Goal: Use online tool/utility: Use online tool/utility

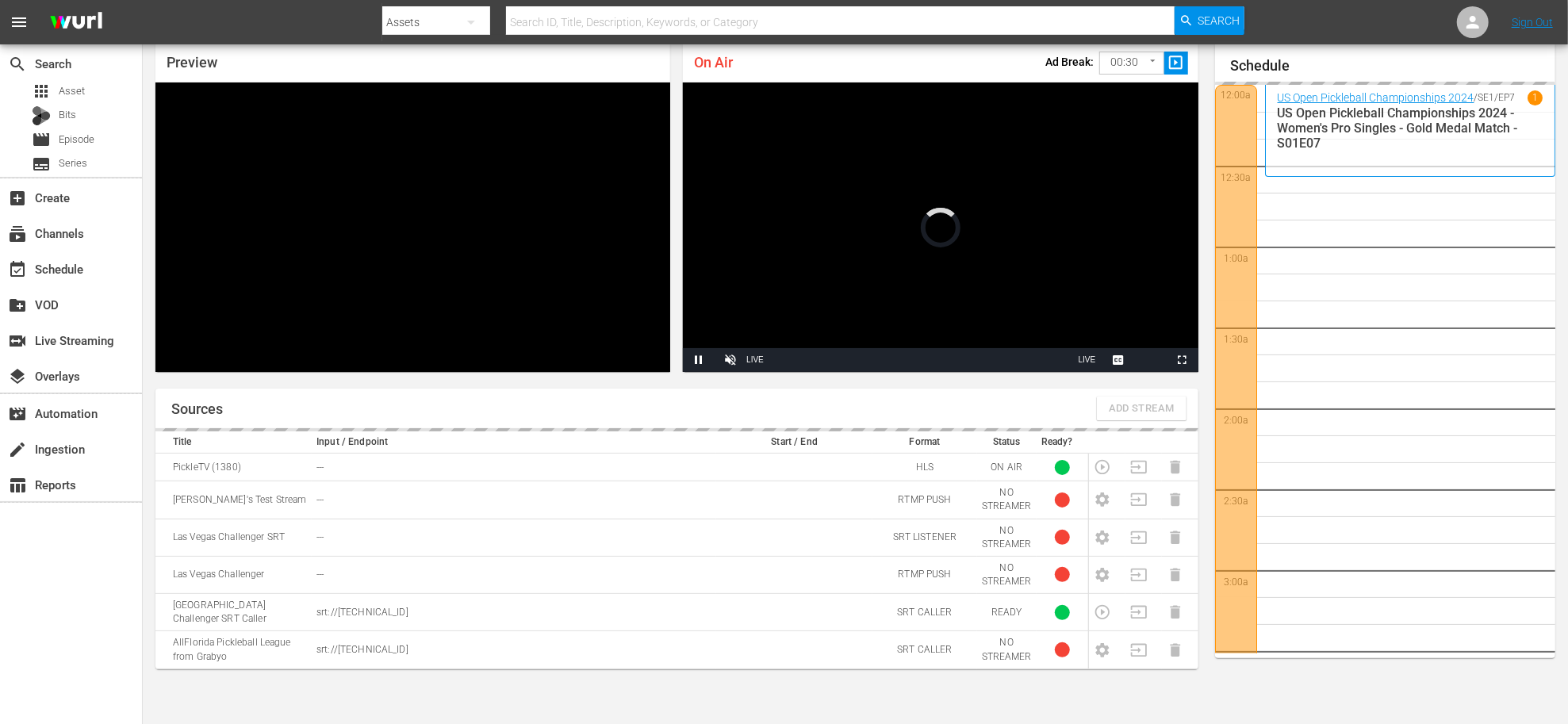
scroll to position [2626, 0]
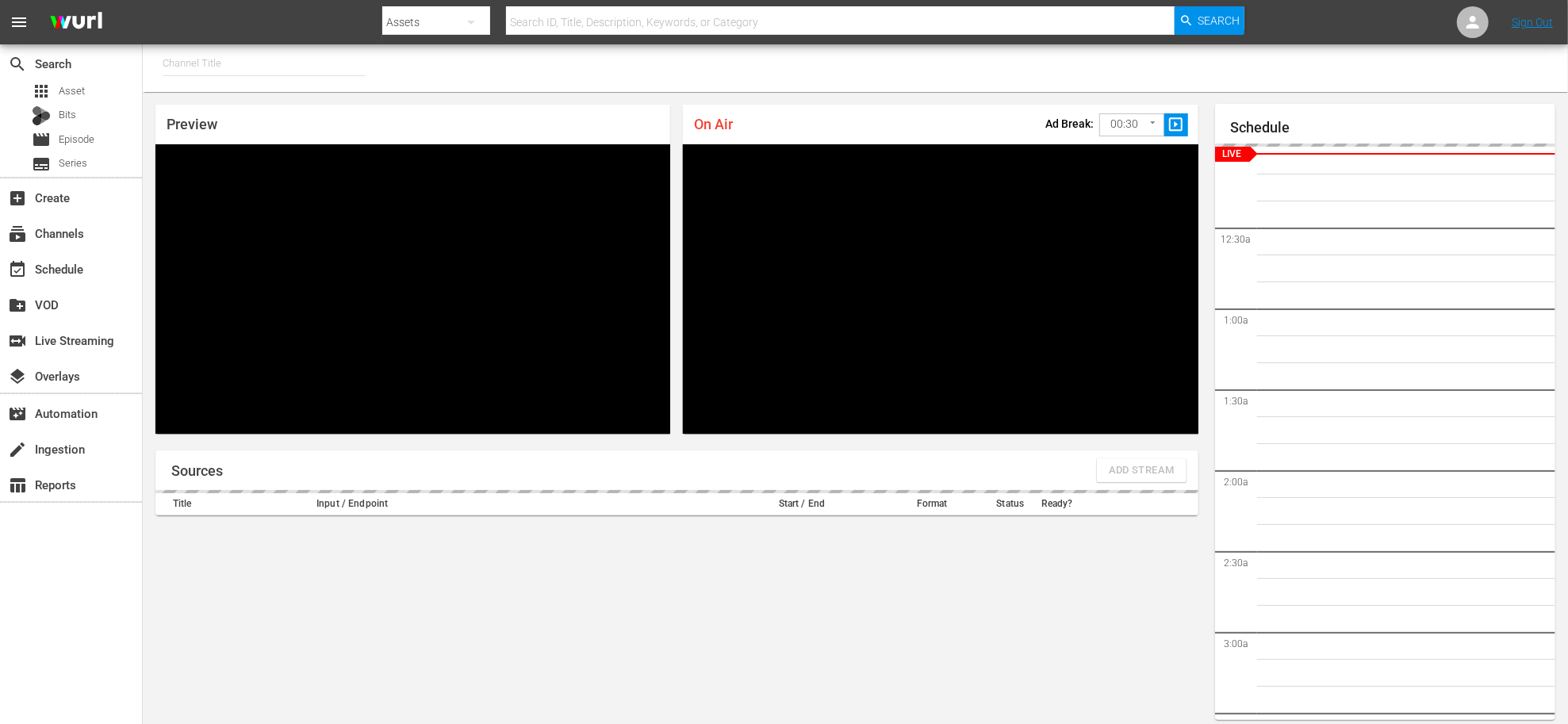
type input "PickleTV (1380)"
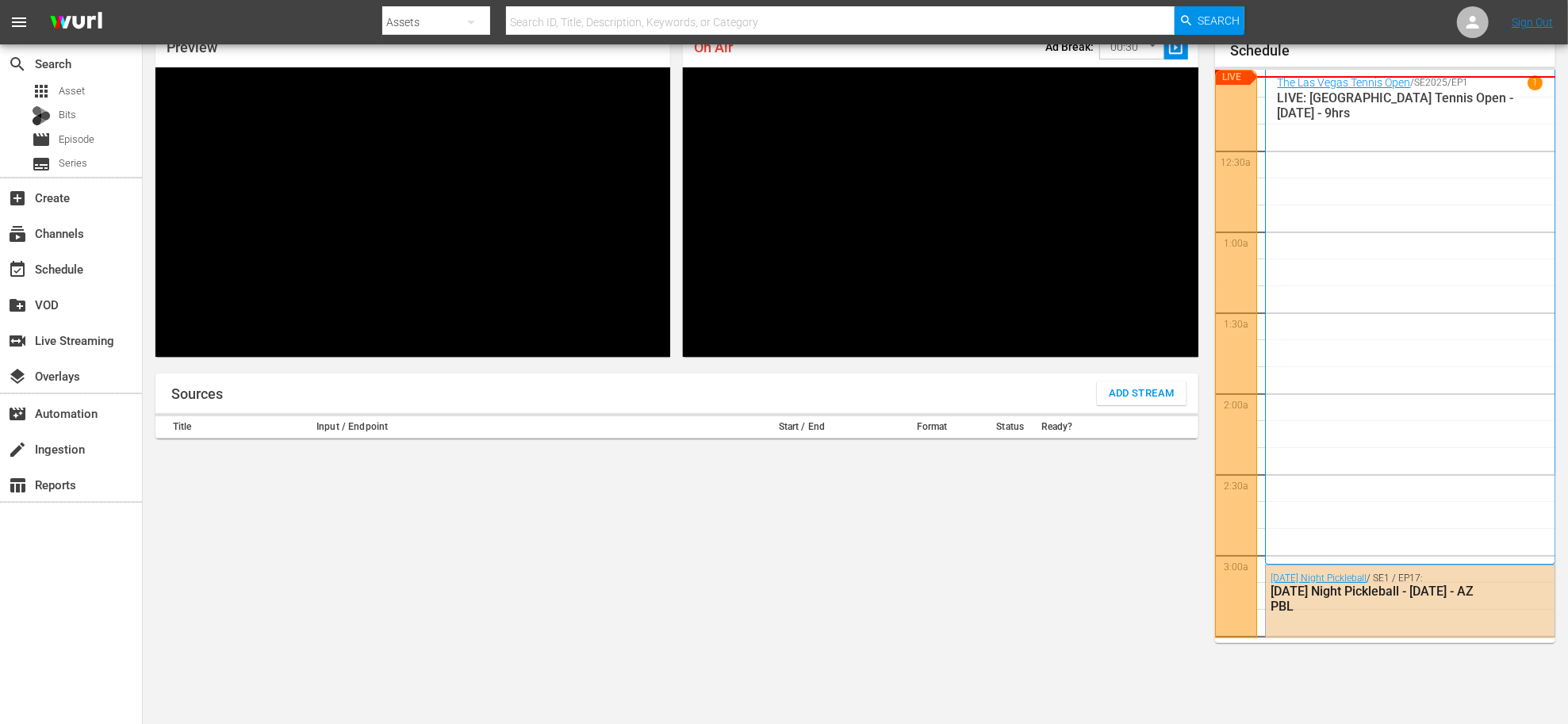
scroll to position [81, 0]
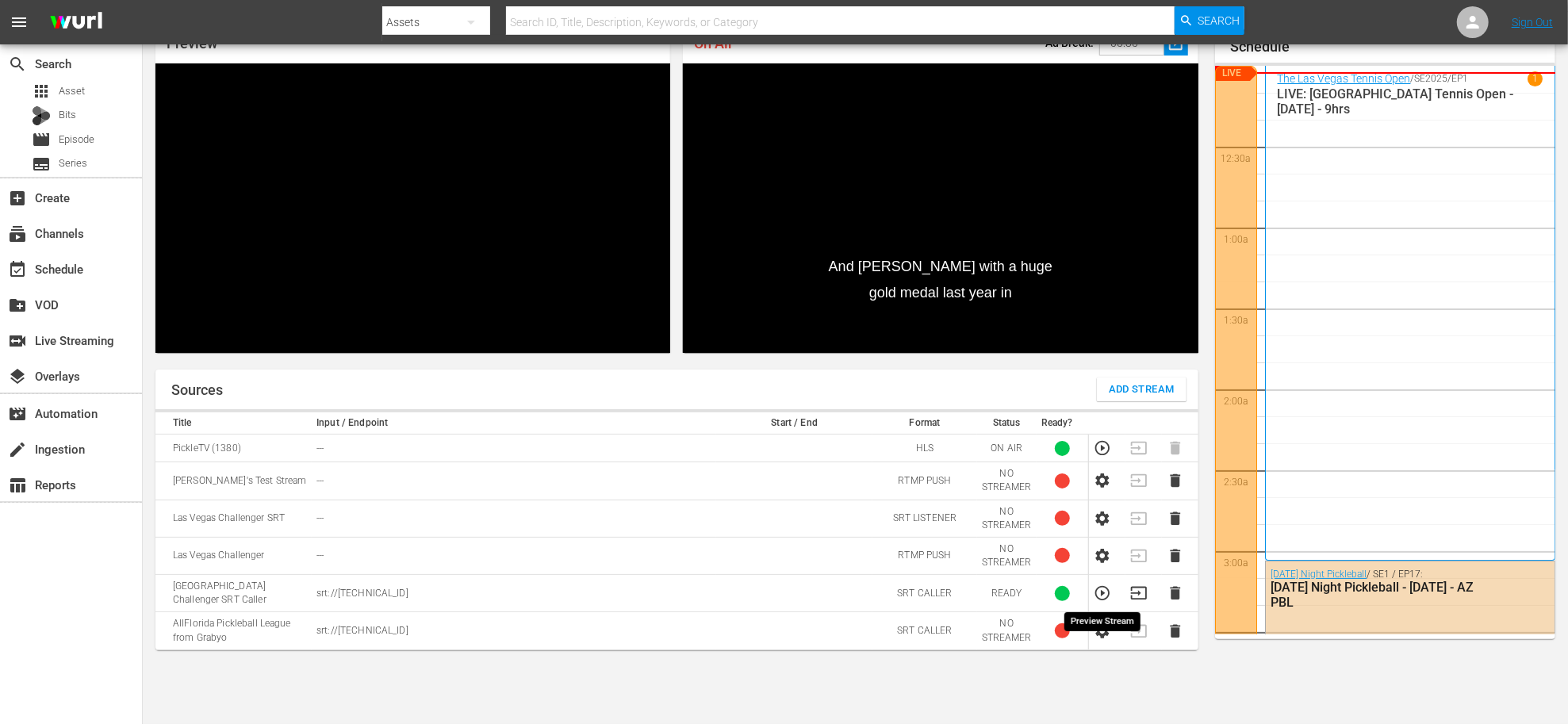
click at [1103, 589] on icon "button" at bounding box center [1103, 593] width 18 height 18
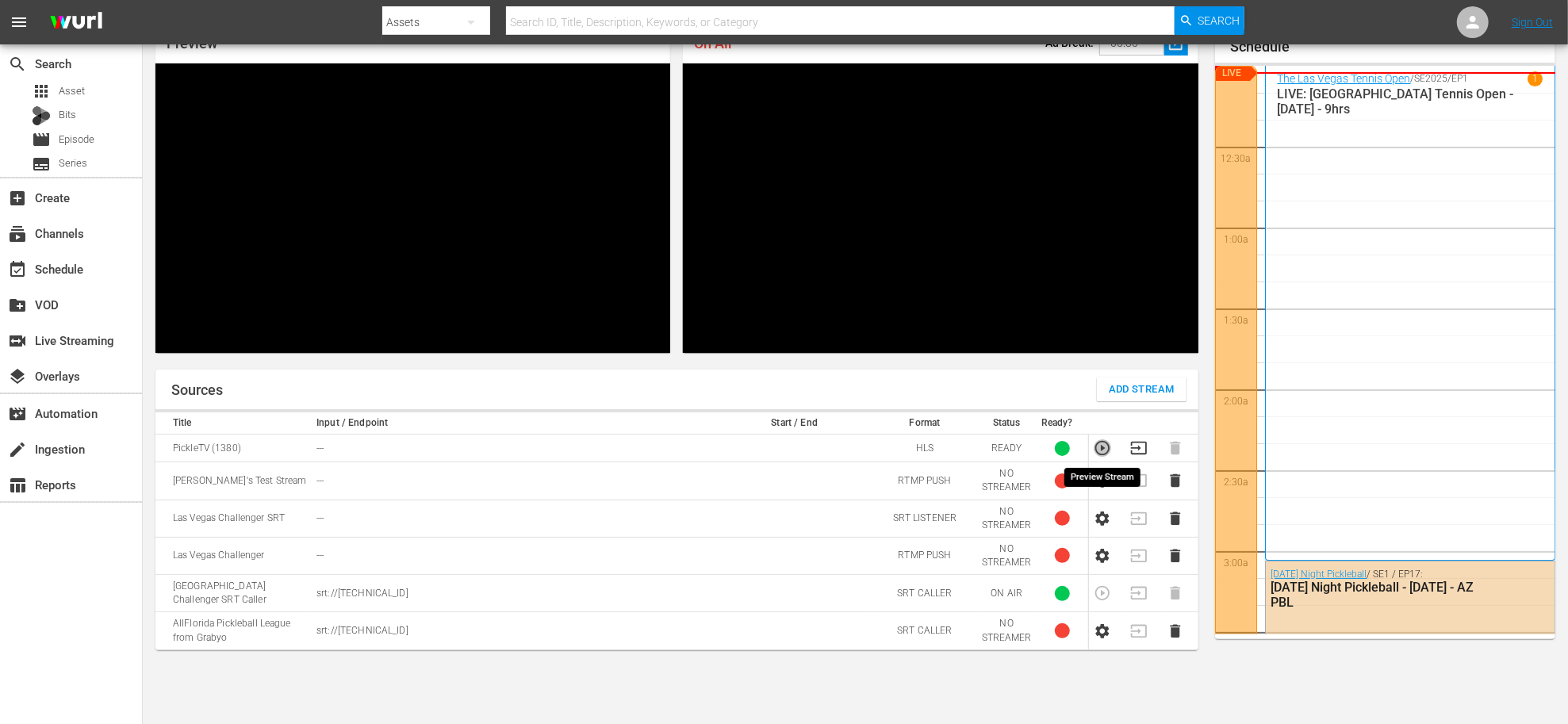
click at [1100, 446] on icon "button" at bounding box center [1103, 448] width 18 height 18
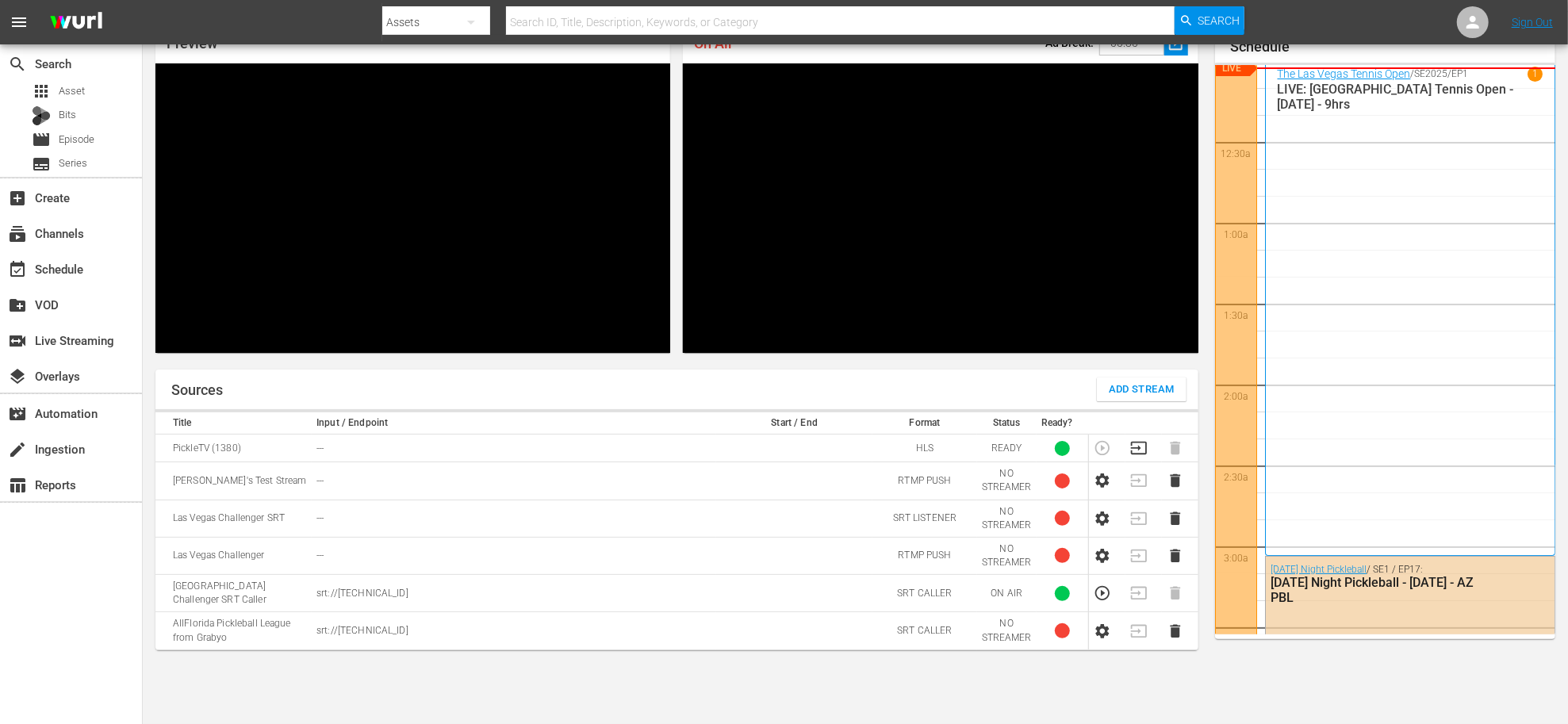
scroll to position [0, 0]
